Goal: Task Accomplishment & Management: Manage account settings

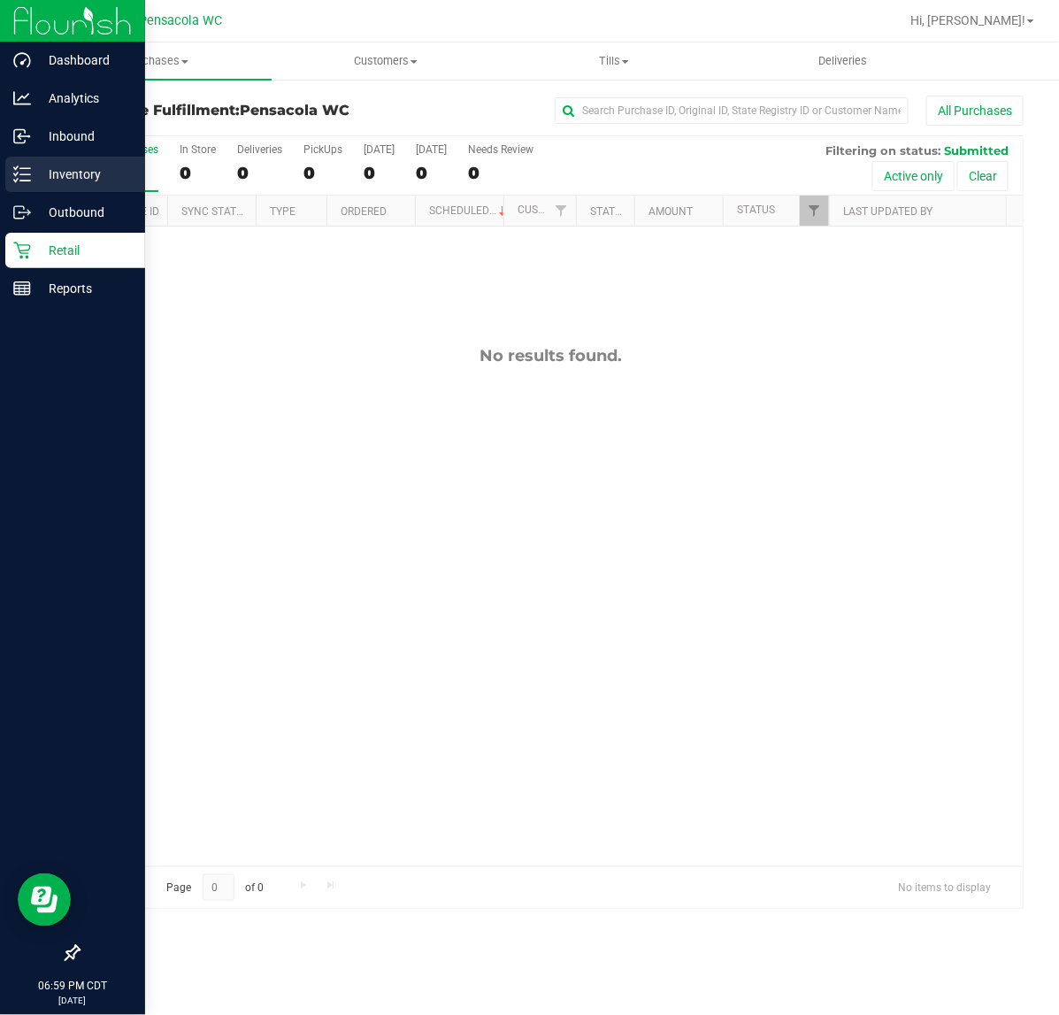
click at [15, 173] on icon at bounding box center [22, 174] width 18 height 18
click at [76, 177] on p "Inventory" at bounding box center [84, 174] width 106 height 21
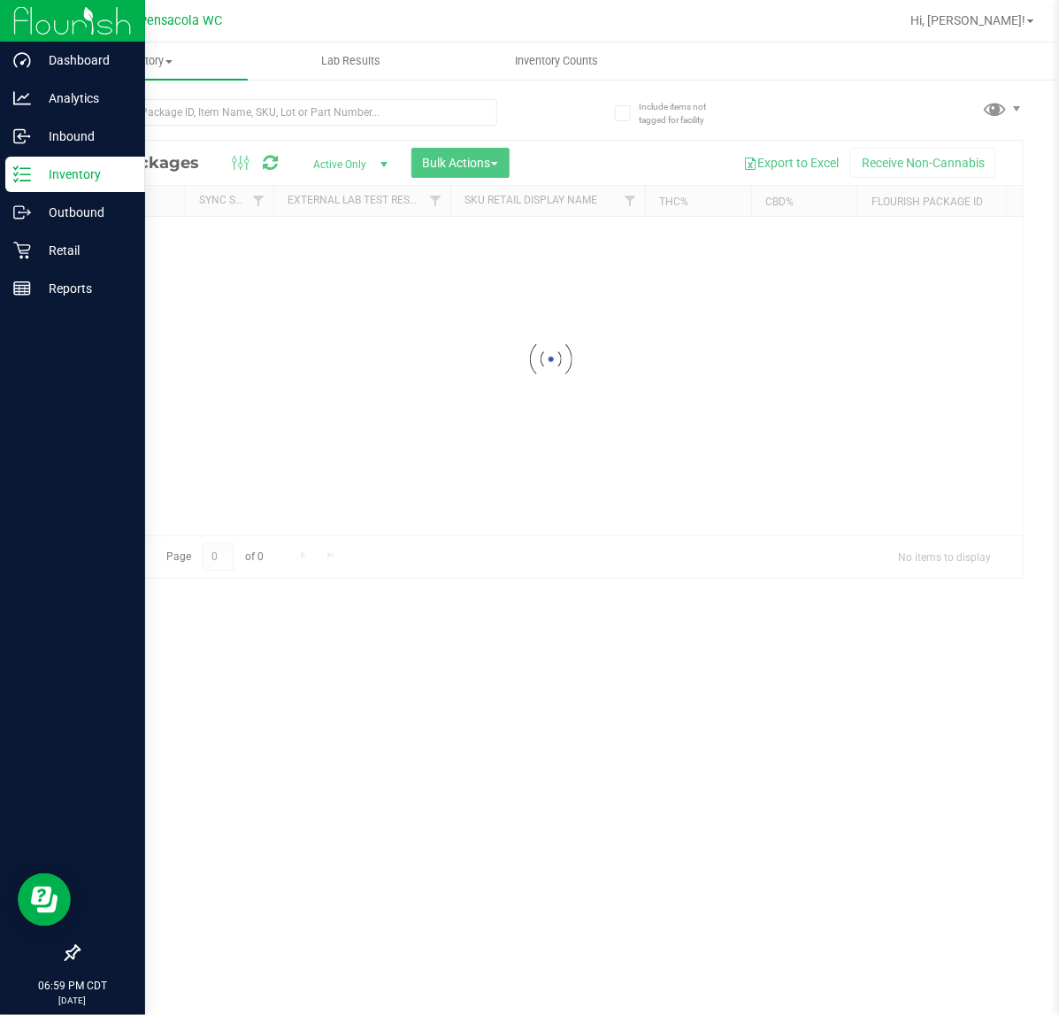
click at [277, 144] on div at bounding box center [551, 359] width 944 height 437
click at [235, 111] on input "text" at bounding box center [287, 112] width 419 height 27
type input "hash"
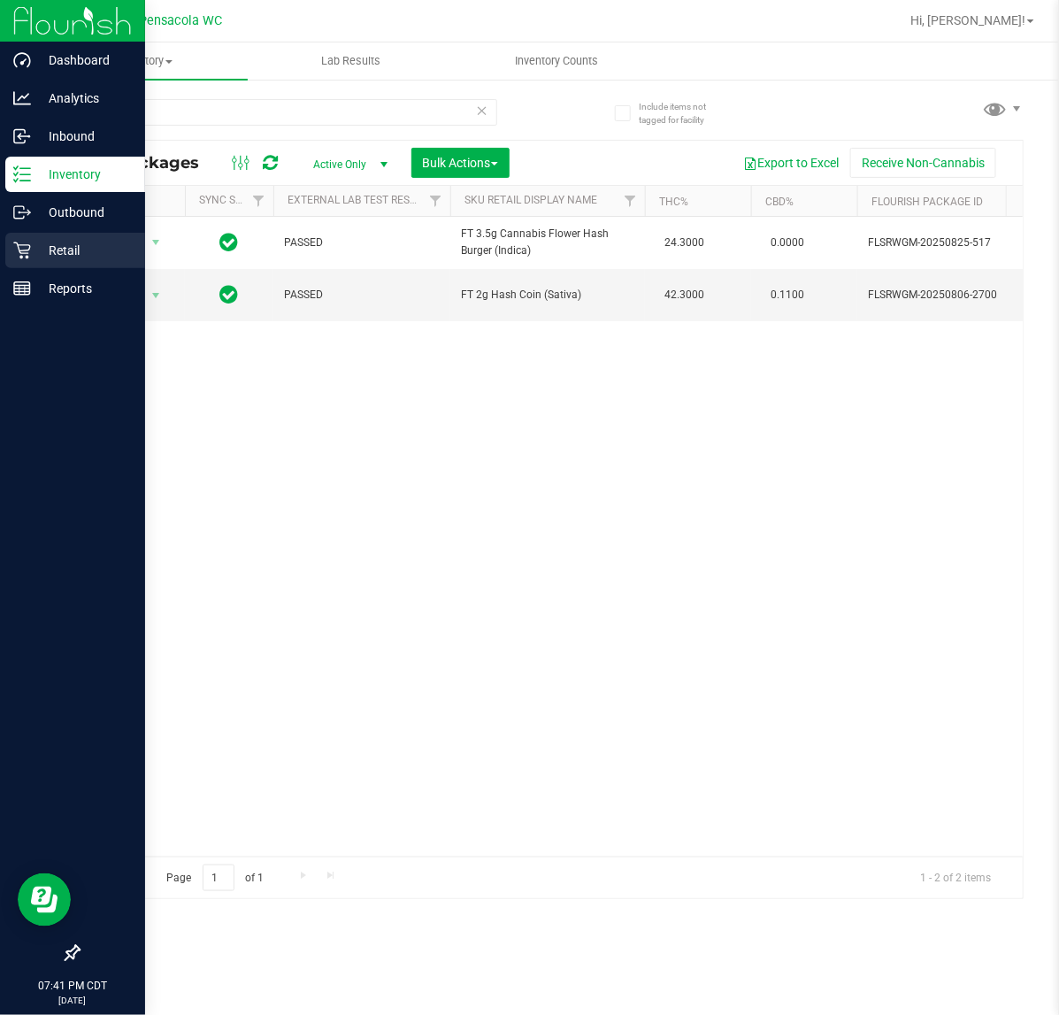
click at [22, 249] on icon at bounding box center [22, 250] width 18 height 18
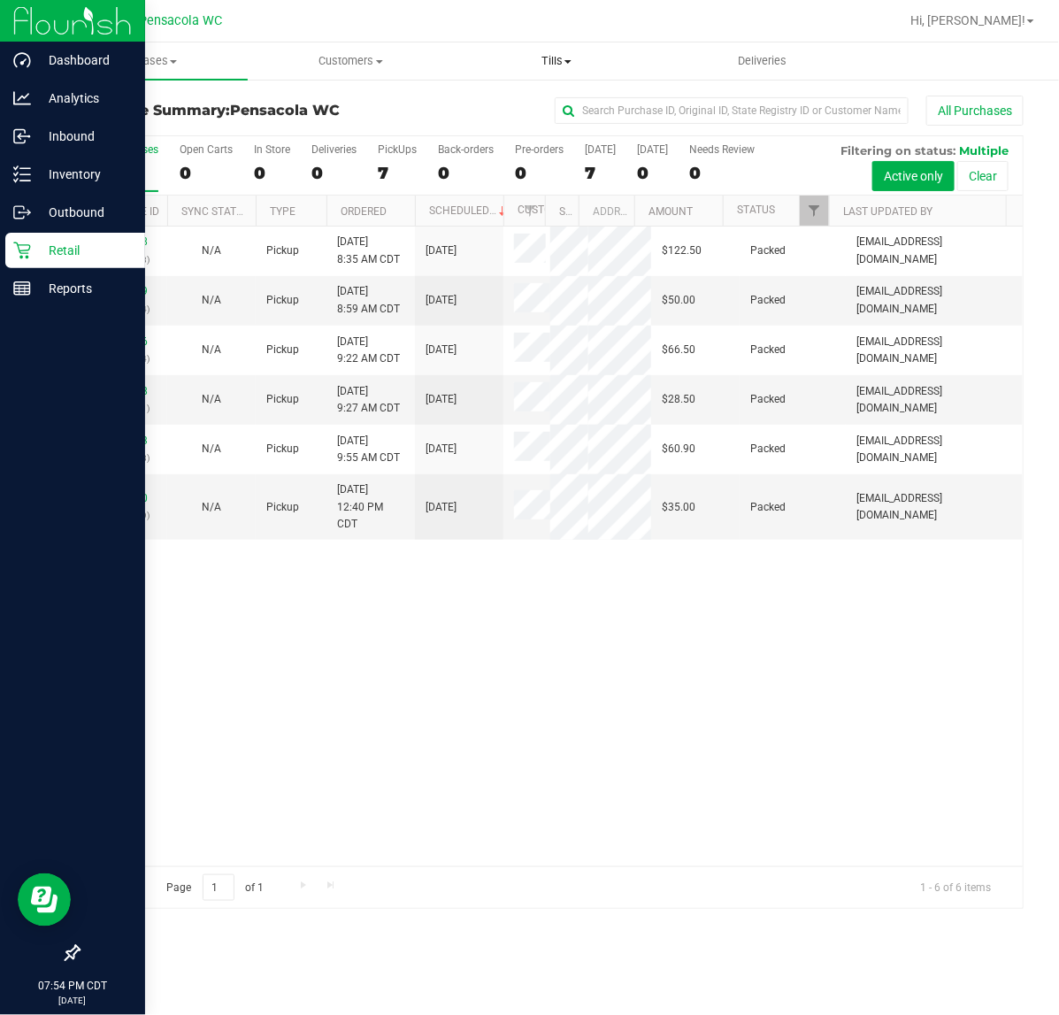
click at [544, 64] on span "Tills" at bounding box center [556, 61] width 203 height 16
click at [544, 111] on span "Manage tills" at bounding box center [513, 106] width 119 height 15
